Goal: Information Seeking & Learning: Learn about a topic

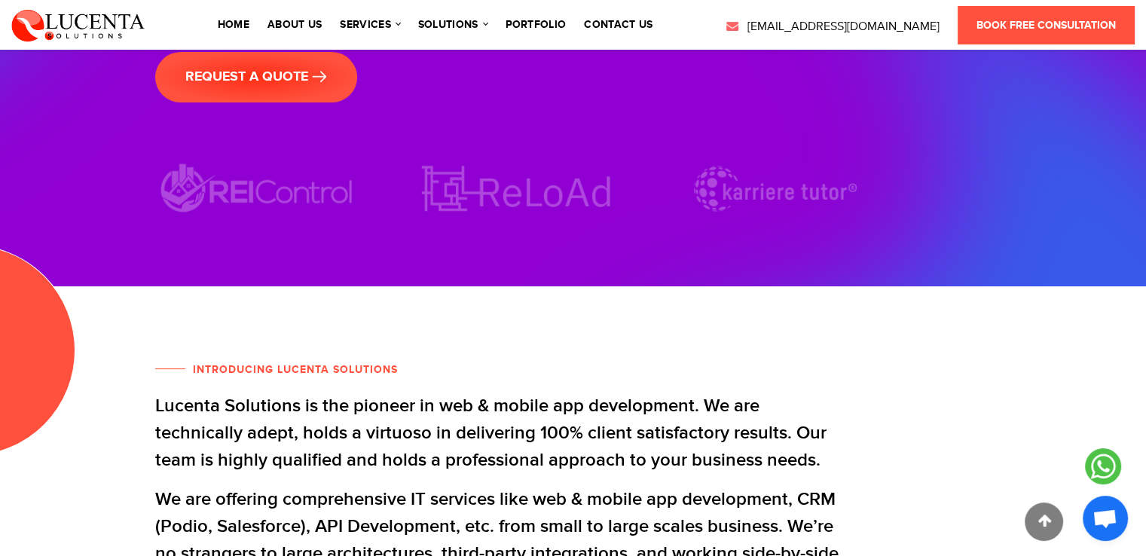
scroll to position [527, 0]
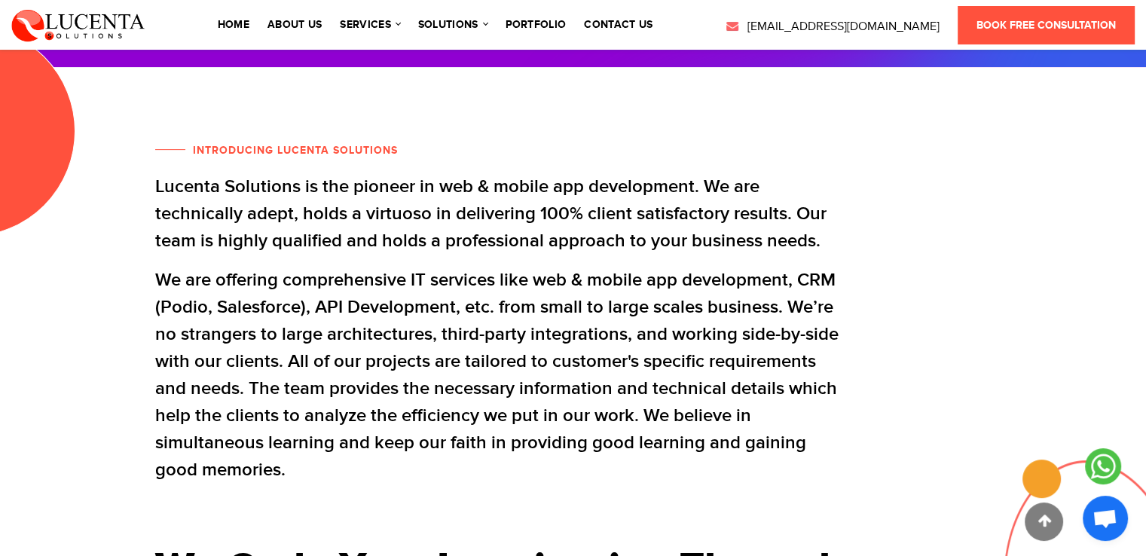
click at [871, 200] on div "Introducing Lucenta Solutions Lucenta Solutions is the pioneer in web & mobile …" at bounding box center [573, 412] width 859 height 540
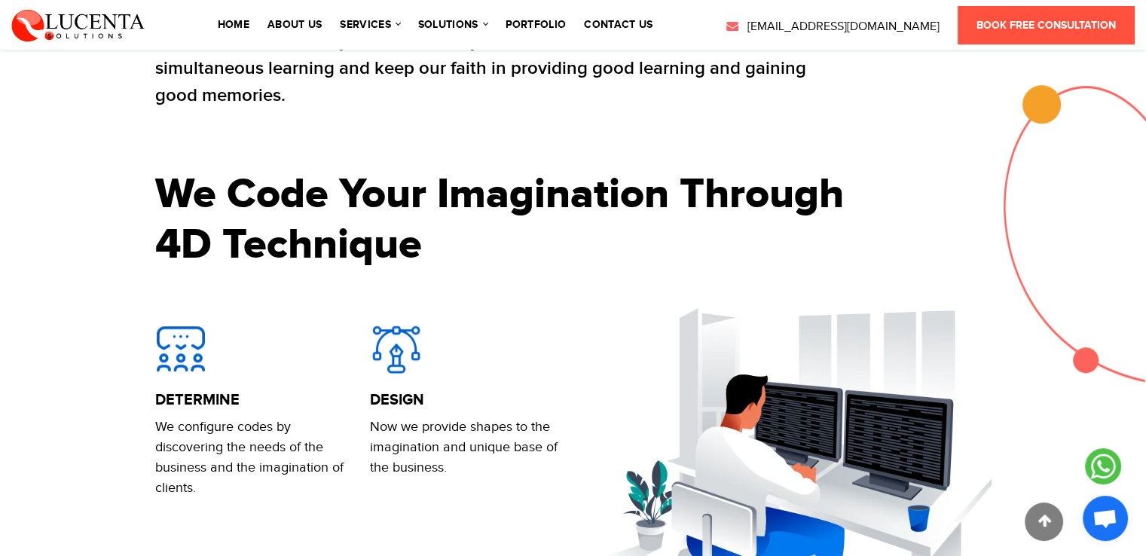
scroll to position [980, 0]
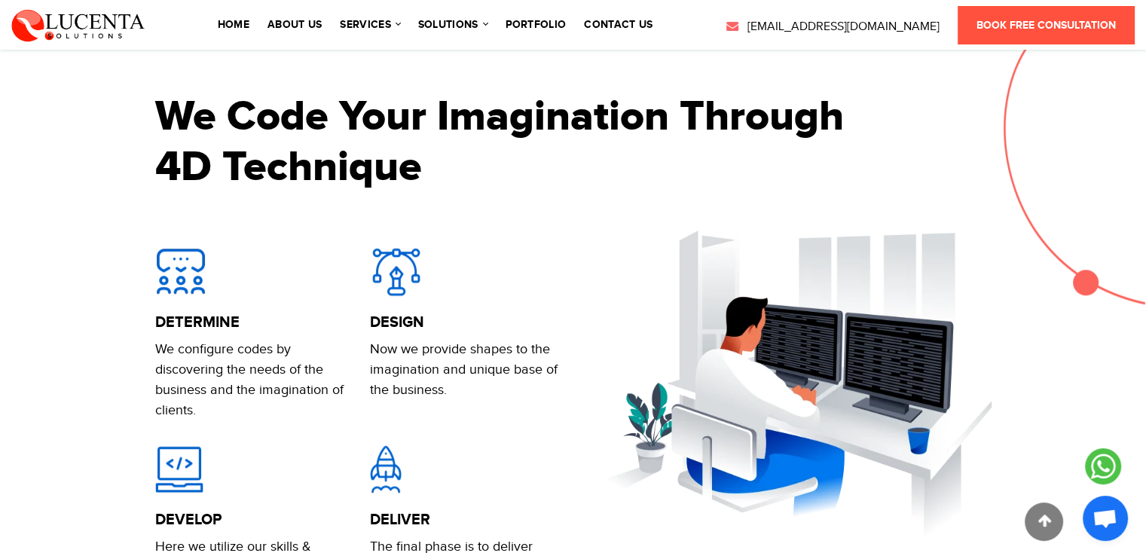
click at [509, 170] on h2 "We Code Your Imagination Through 4D Technique" at bounding box center [501, 142] width 693 height 101
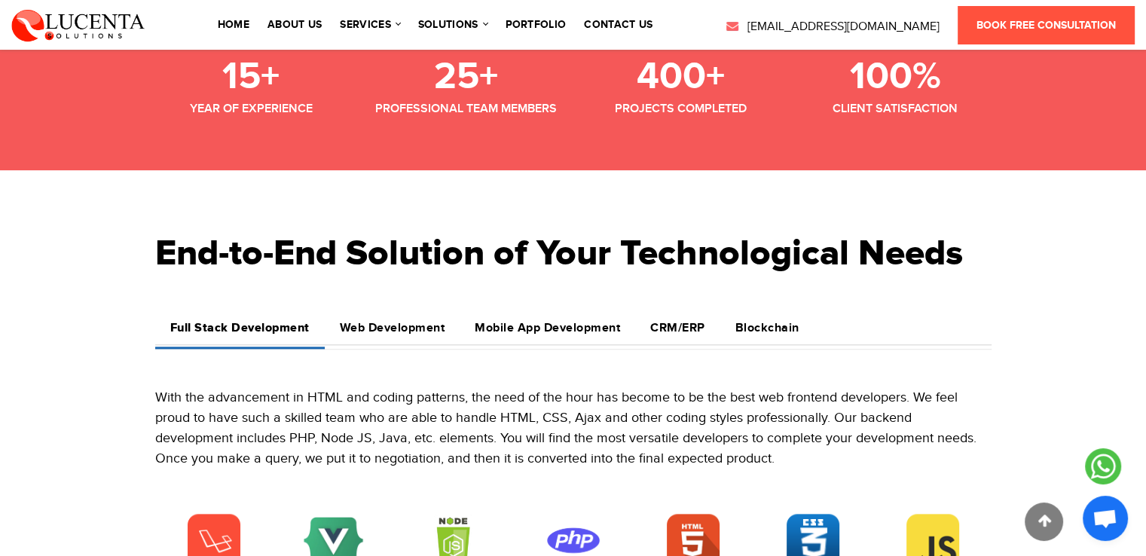
scroll to position [1733, 0]
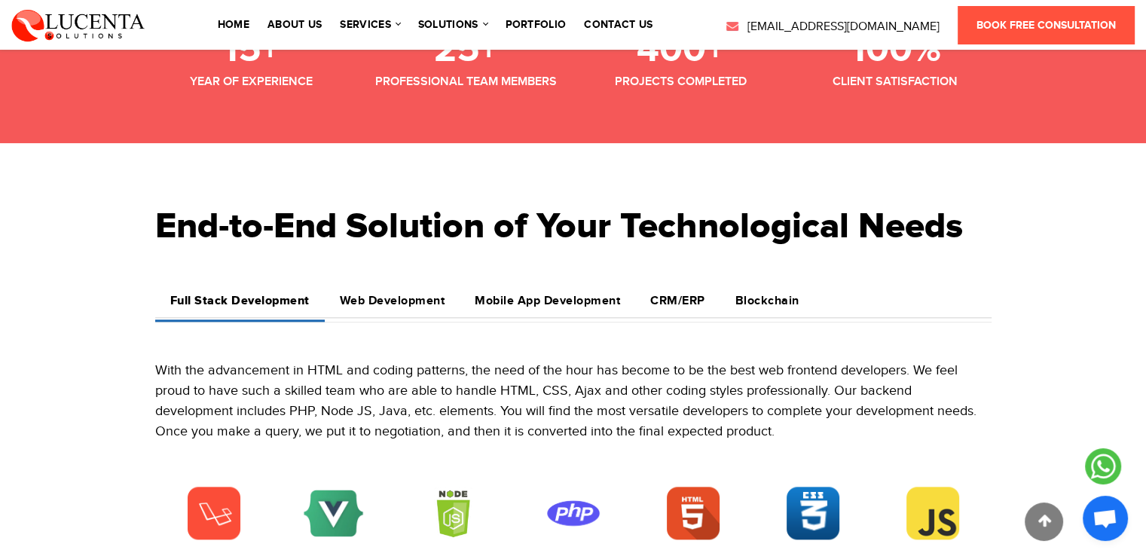
click at [316, 180] on h2 "End-to-End Solution of Your Technological Needs" at bounding box center [573, 227] width 836 height 104
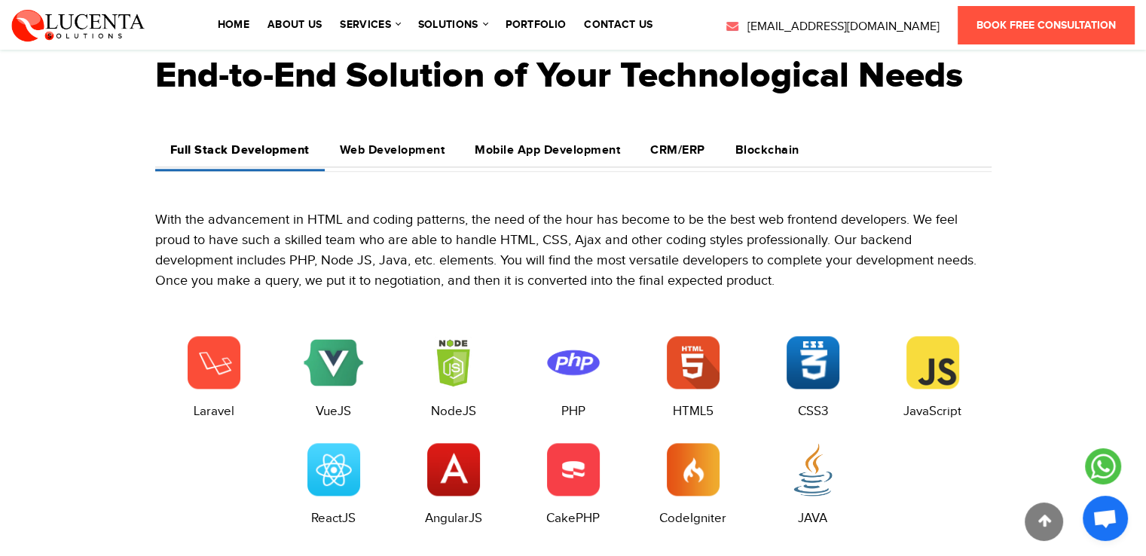
scroll to position [1808, 0]
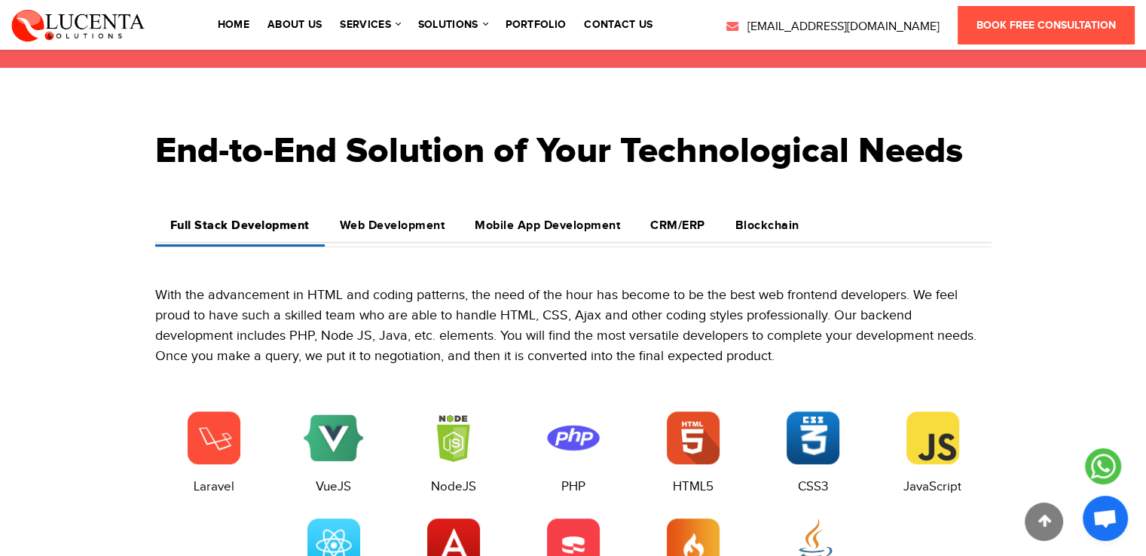
click at [392, 221] on h4 "Web Development" at bounding box center [392, 226] width 105 height 14
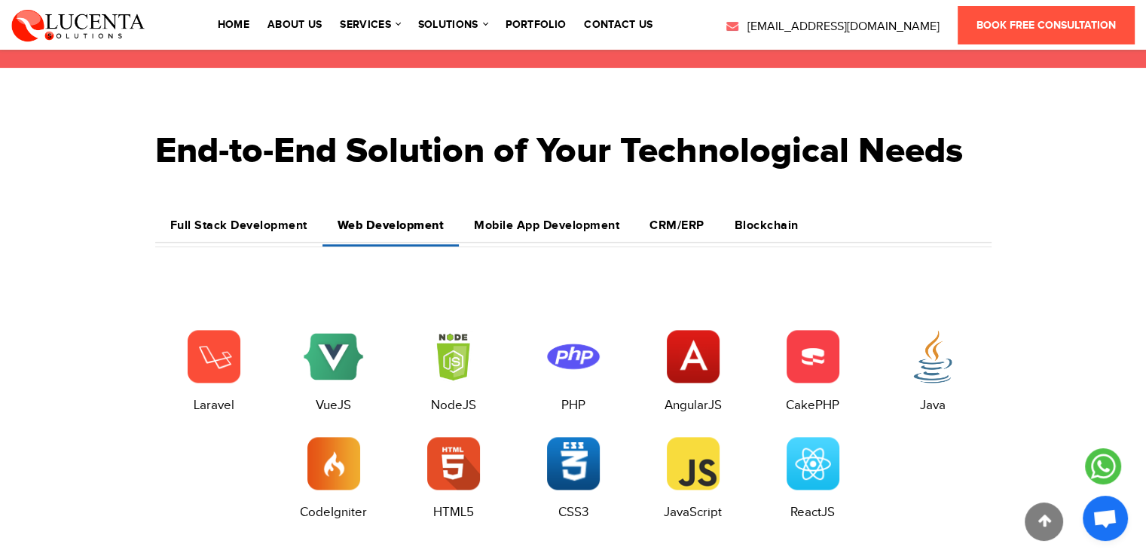
click at [518, 230] on h4 "Mobile App Development" at bounding box center [546, 226] width 145 height 14
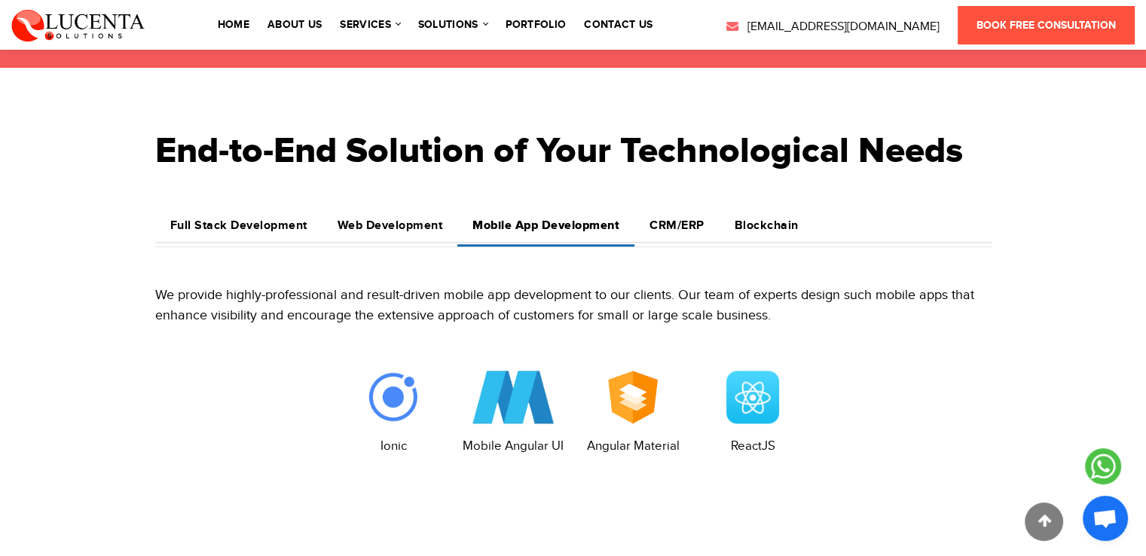
click at [679, 231] on h4 "CRM/ERP" at bounding box center [677, 226] width 55 height 14
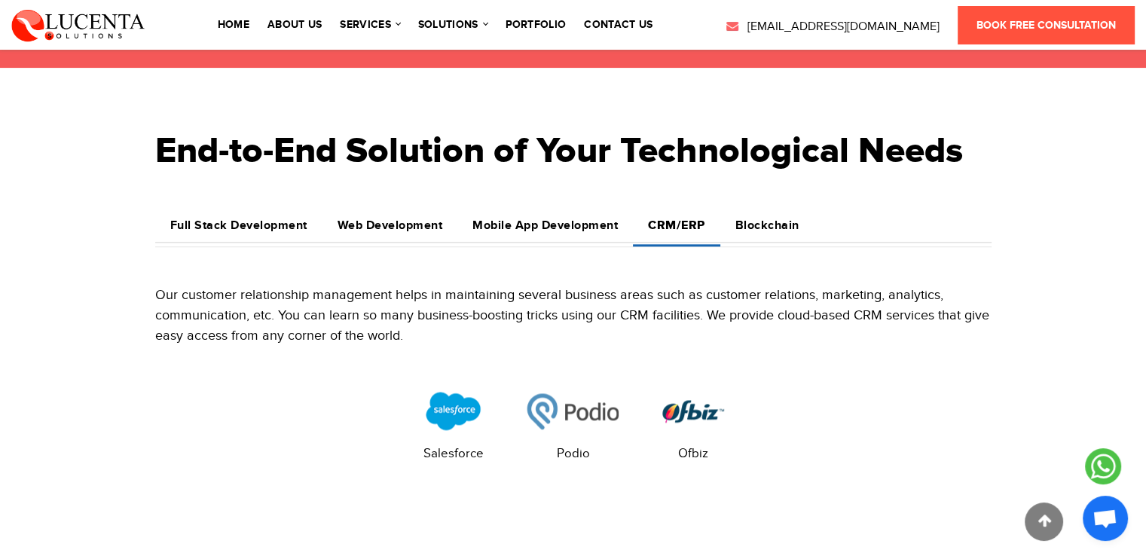
click at [754, 229] on h4 "Blockchain" at bounding box center [767, 226] width 64 height 14
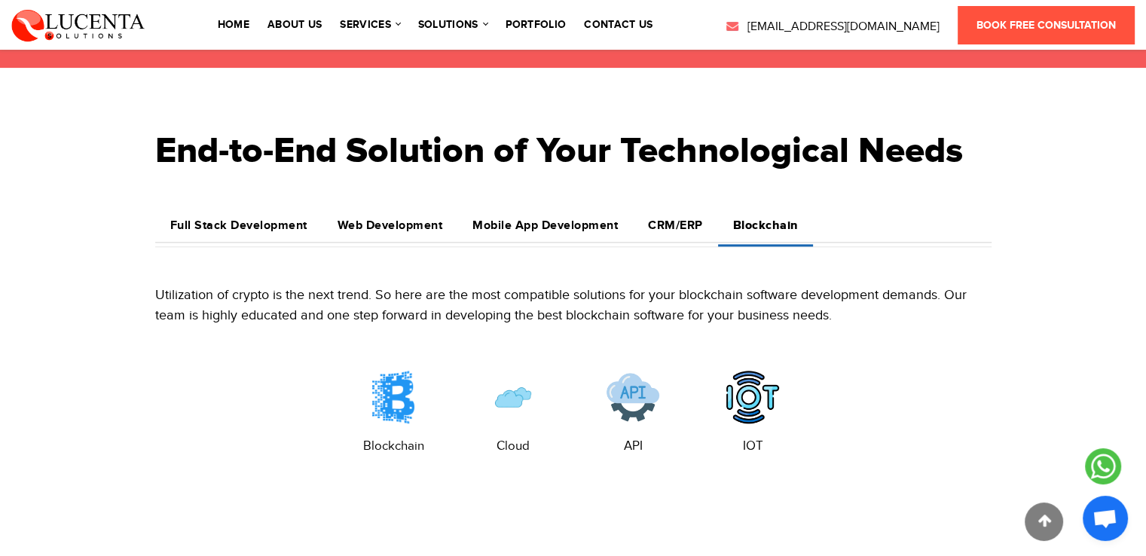
click at [680, 221] on h4 "CRM/ERP" at bounding box center [675, 226] width 55 height 14
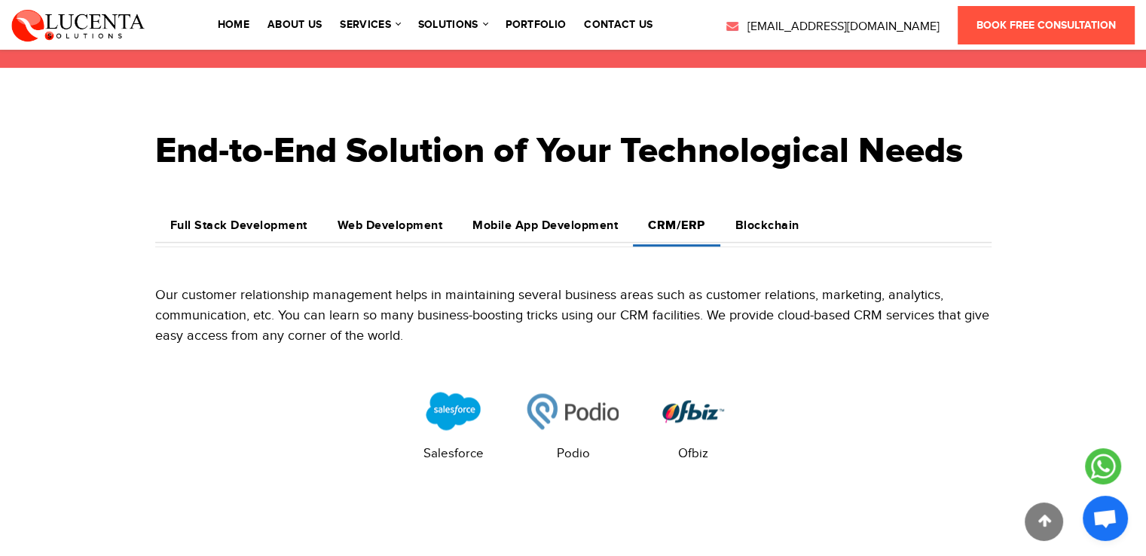
click at [208, 221] on h4 "Full Stack Development" at bounding box center [238, 226] width 137 height 14
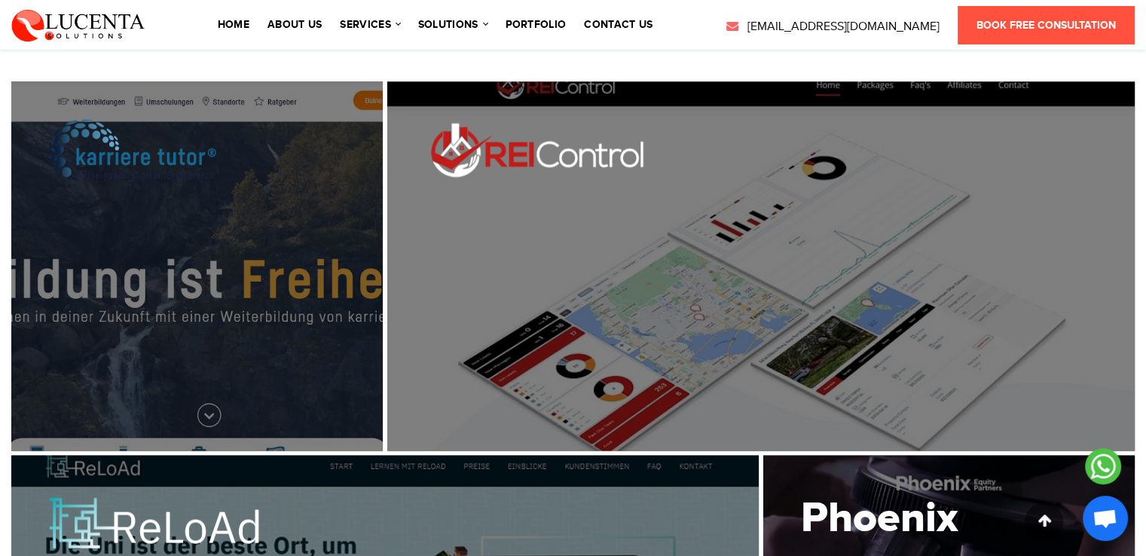
scroll to position [2562, 0]
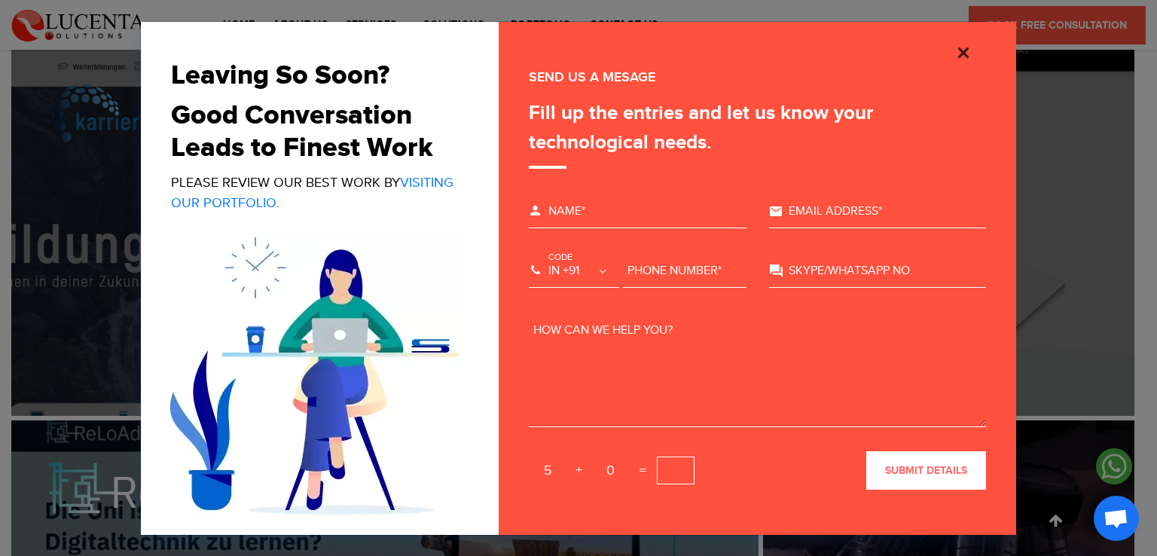
click at [958, 50] on img "Close" at bounding box center [964, 53] width 18 height 18
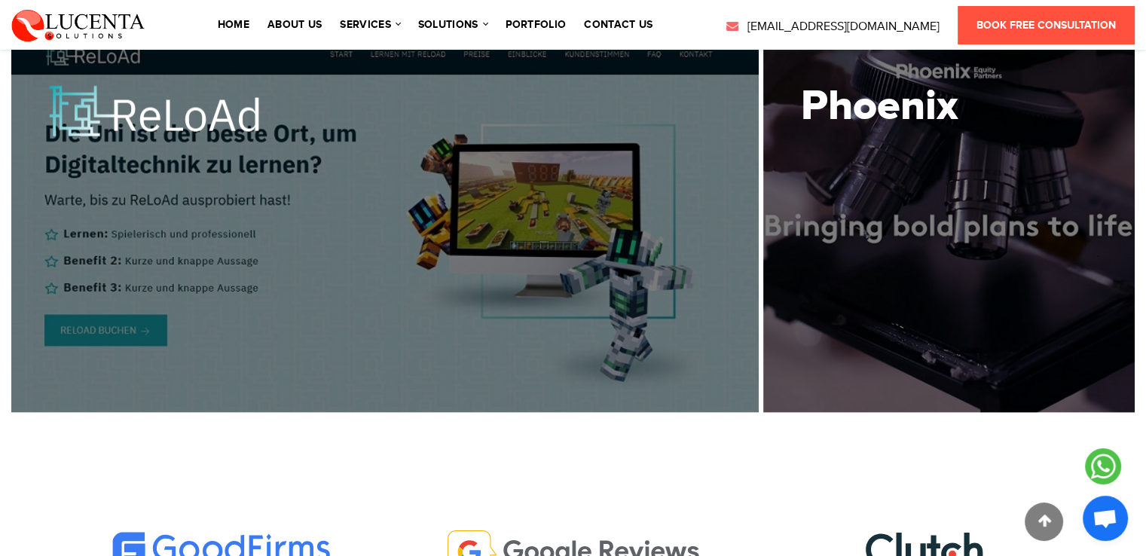
scroll to position [3240, 0]
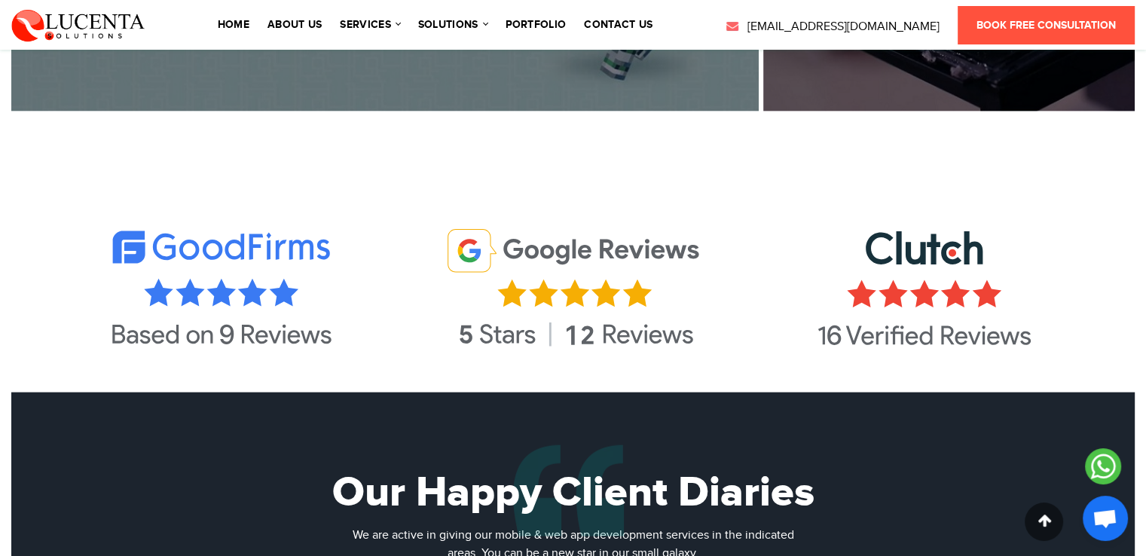
click at [594, 171] on section at bounding box center [573, 273] width 1146 height 239
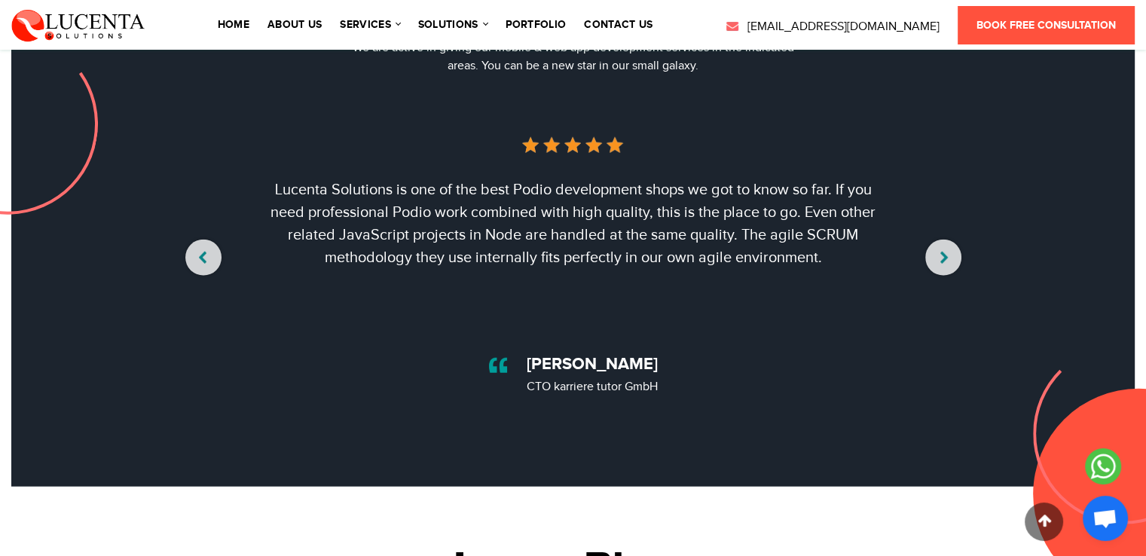
scroll to position [3692, 0]
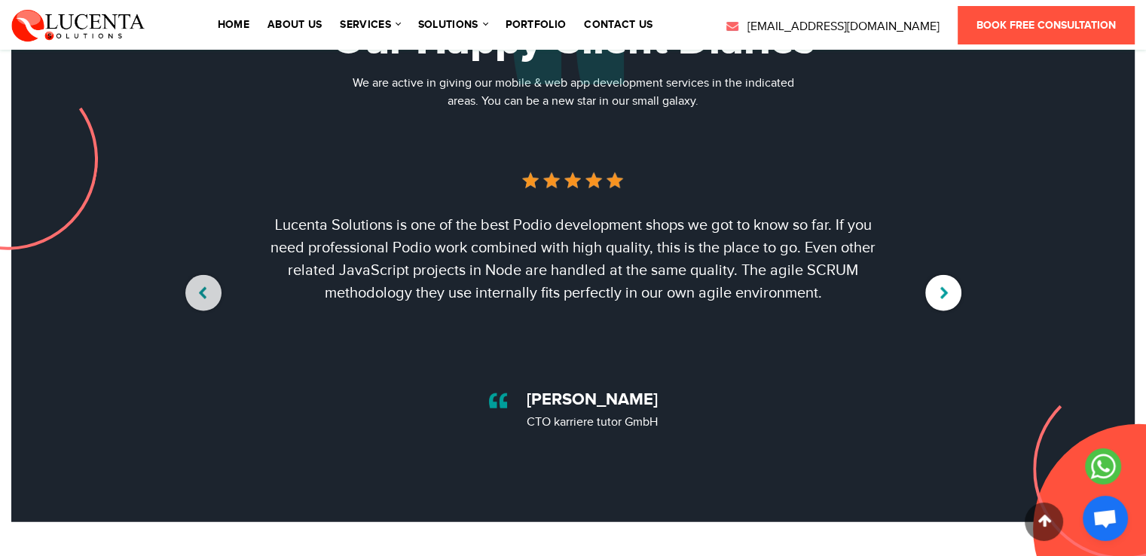
click at [940, 287] on button "›" at bounding box center [943, 293] width 36 height 36
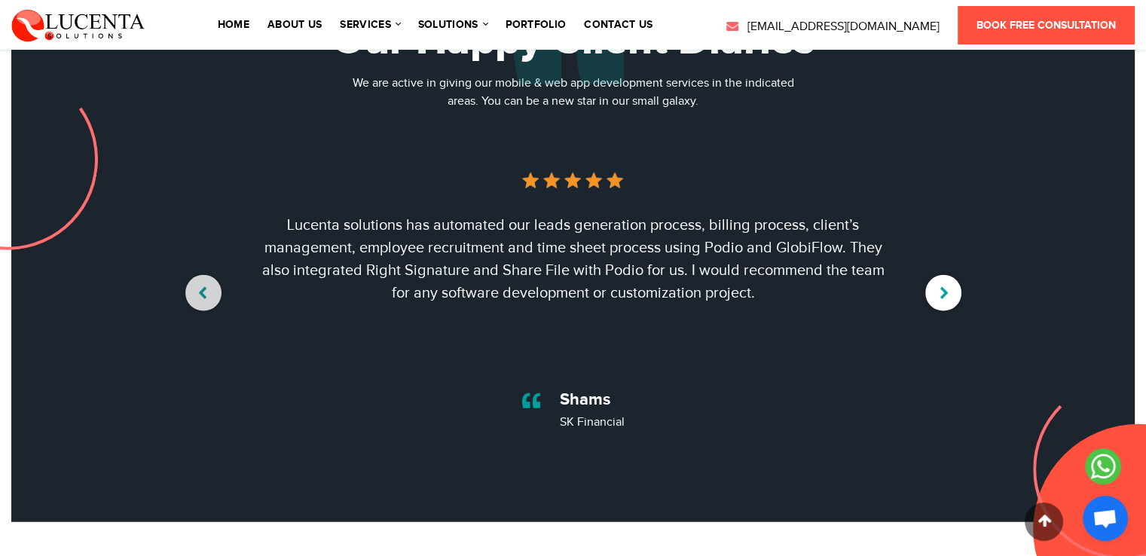
click at [940, 287] on button "›" at bounding box center [943, 293] width 36 height 36
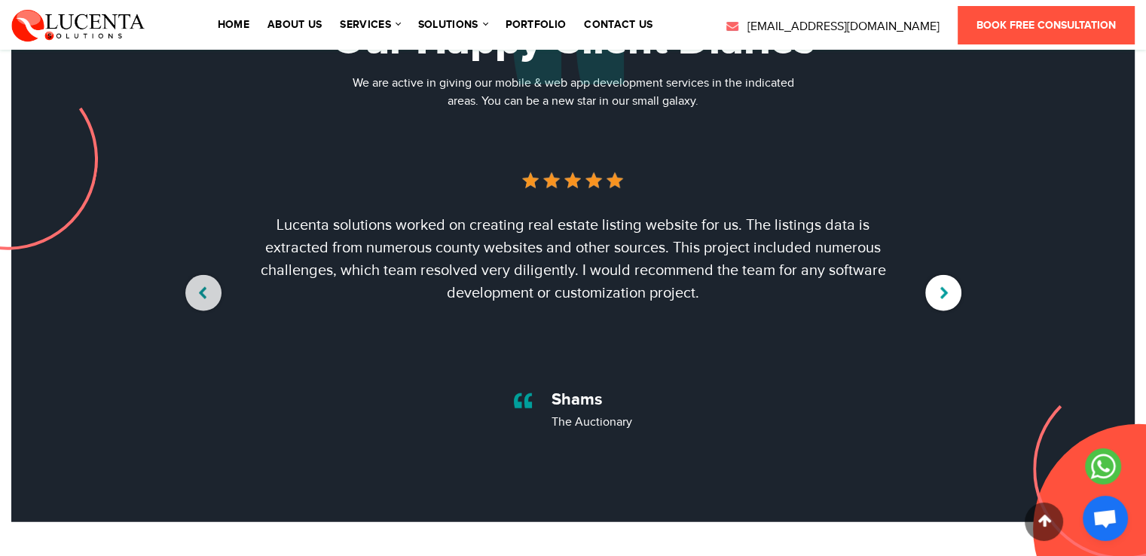
click at [940, 287] on button "›" at bounding box center [943, 293] width 36 height 36
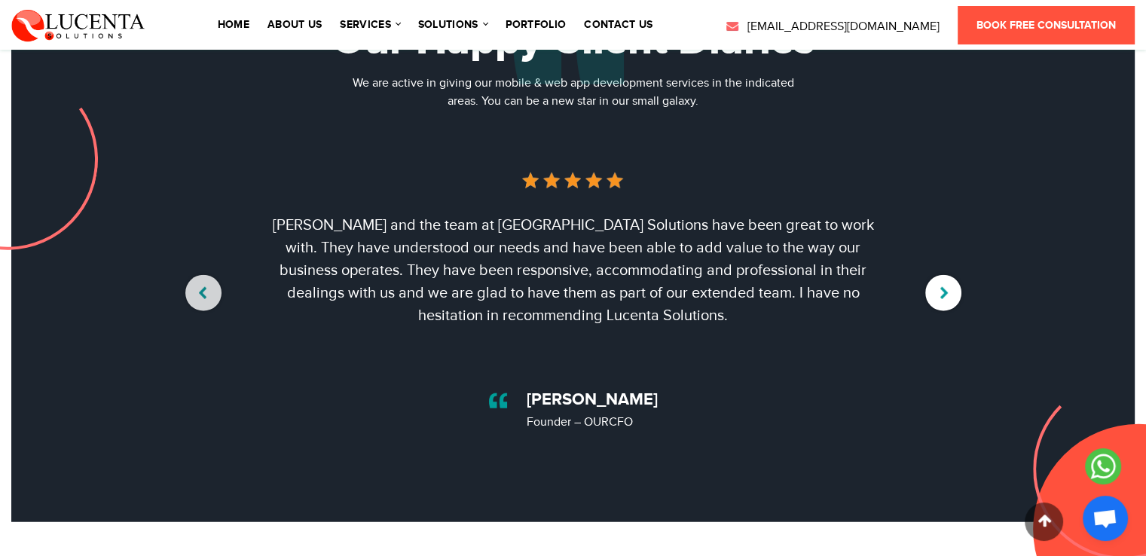
click at [940, 287] on button "›" at bounding box center [943, 293] width 36 height 36
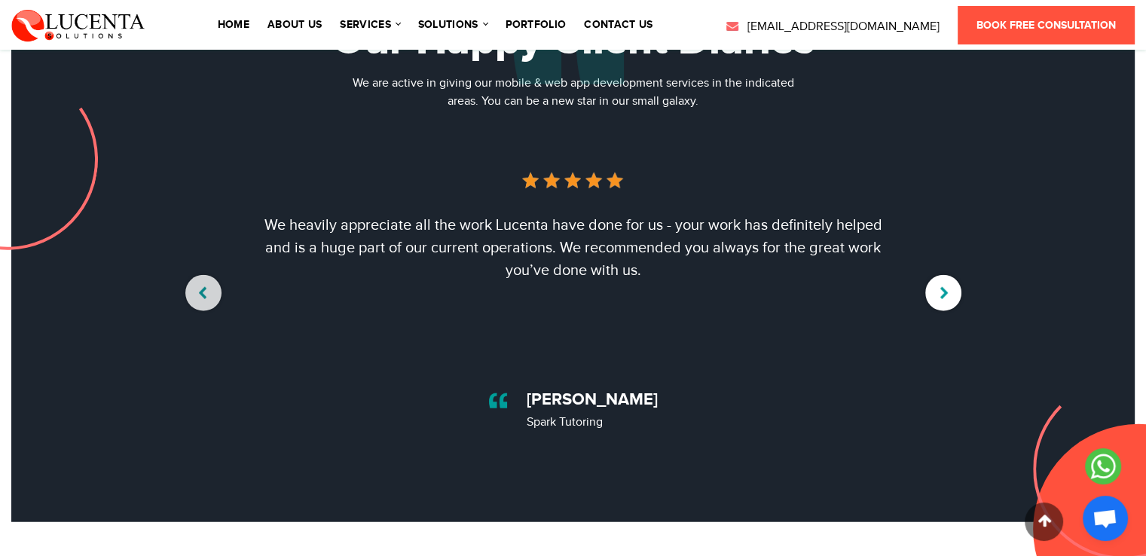
click at [940, 287] on button "›" at bounding box center [943, 293] width 36 height 36
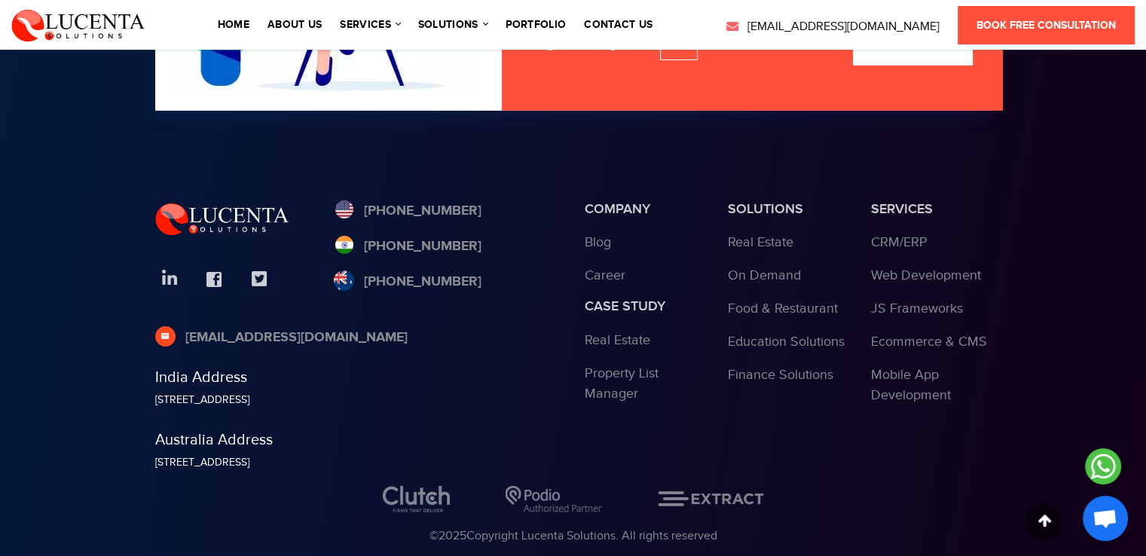
scroll to position [4973, 0]
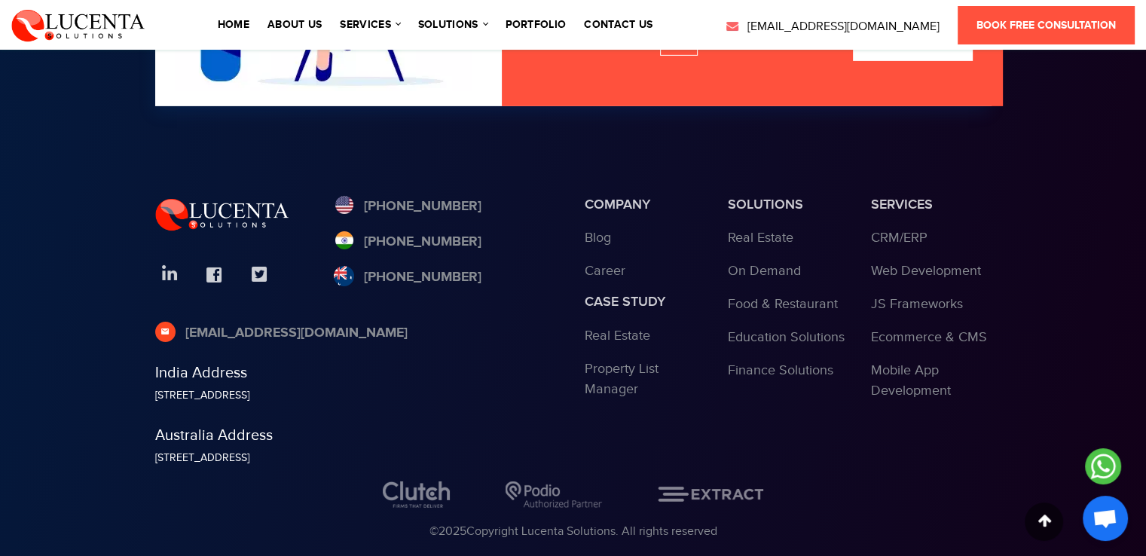
click at [79, 154] on footer "[PHONE_NUMBER] [PHONE_NUMBER] [PHONE_NUMBER] [EMAIL_ADDRESS][DOMAIN_NAME] India…" at bounding box center [573, 308] width 1146 height 570
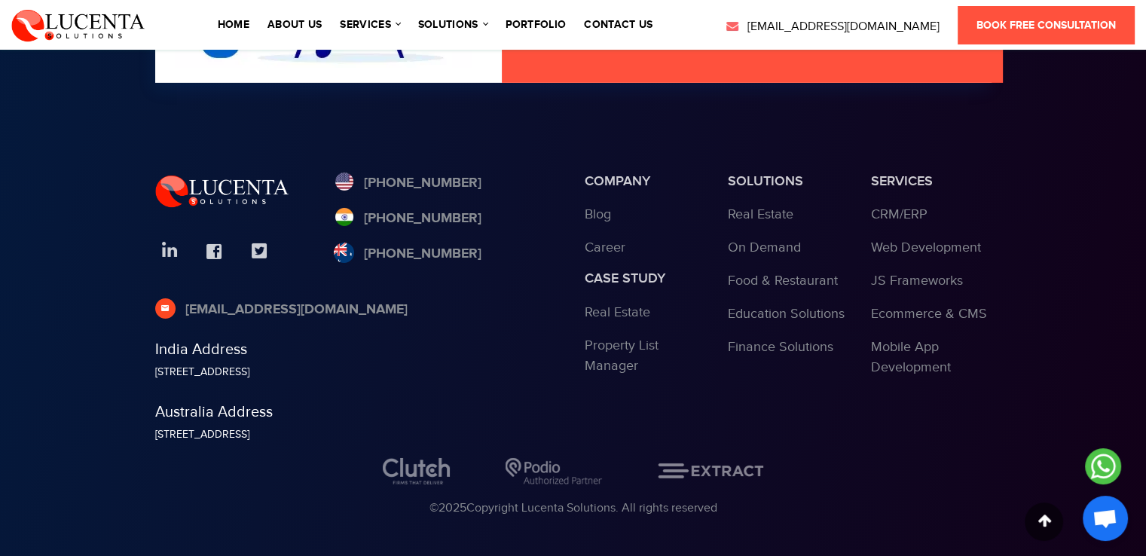
scroll to position [5009, 0]
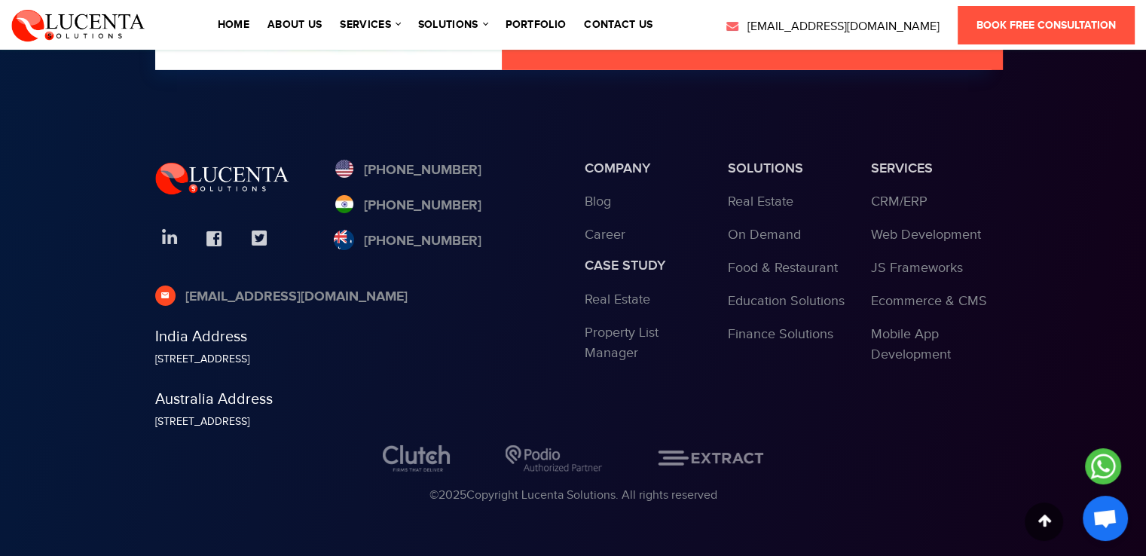
click at [1034, 200] on footer "[PHONE_NUMBER] [PHONE_NUMBER] [PHONE_NUMBER] [EMAIL_ADDRESS][DOMAIN_NAME] India…" at bounding box center [573, 272] width 1146 height 570
click at [107, 252] on footer "[PHONE_NUMBER] [PHONE_NUMBER] [PHONE_NUMBER] [EMAIL_ADDRESS][DOMAIN_NAME] India…" at bounding box center [573, 272] width 1146 height 570
click at [453, 291] on div "[EMAIL_ADDRESS][DOMAIN_NAME]" at bounding box center [358, 304] width 407 height 35
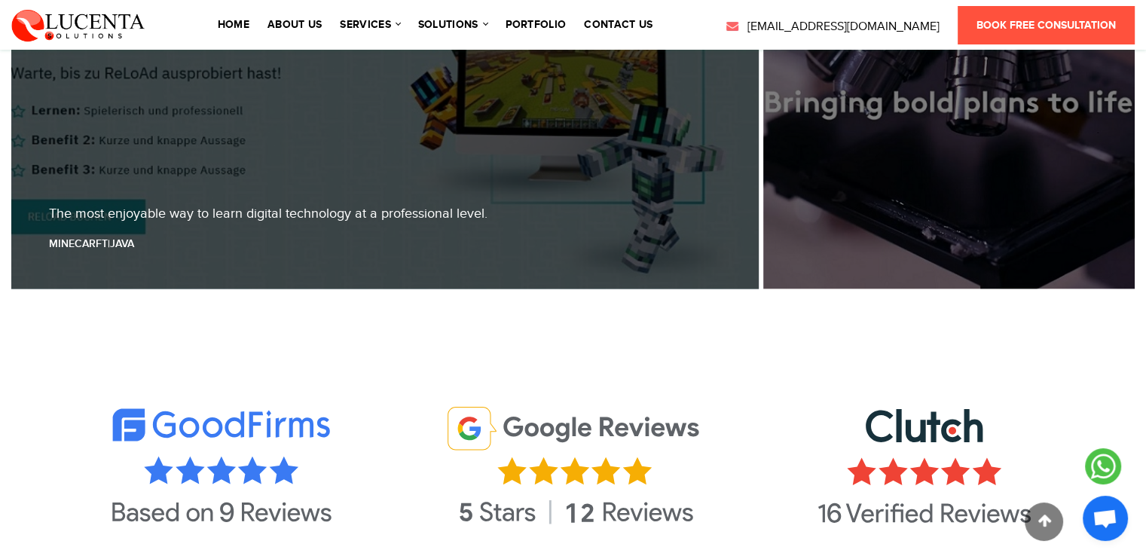
scroll to position [2824, 0]
